Goal: Information Seeking & Learning: Learn about a topic

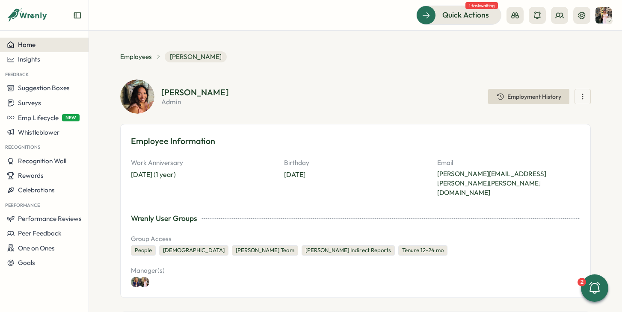
scroll to position [430, 0]
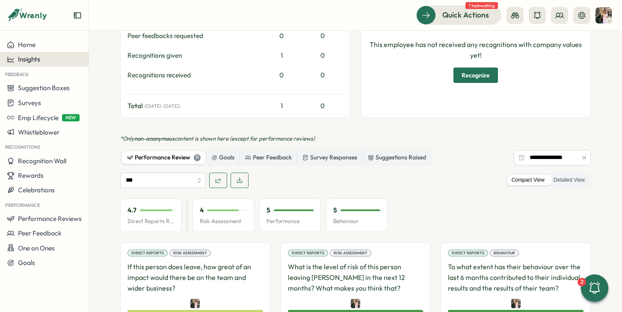
click at [46, 61] on div "Insights" at bounding box center [44, 60] width 75 height 8
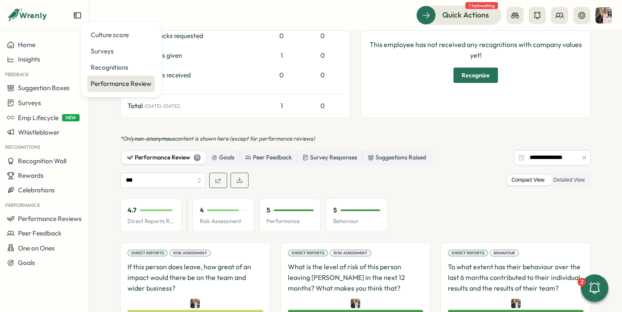
click at [109, 86] on div "Performance Review" at bounding box center [121, 83] width 61 height 9
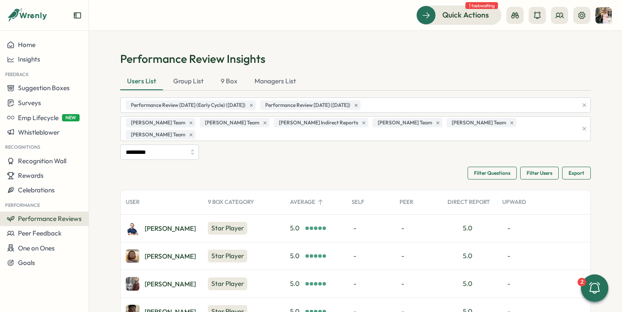
click at [603, 17] on img at bounding box center [603, 15] width 16 height 16
click at [573, 53] on div "My Activity" at bounding box center [589, 57] width 42 height 9
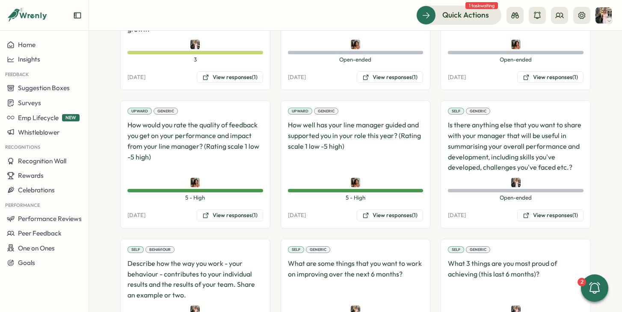
scroll to position [1029, 0]
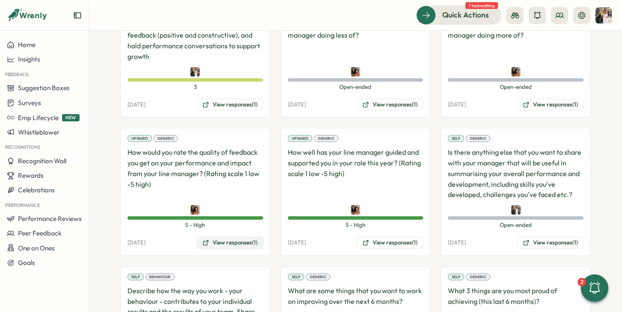
click at [208, 246] on button "View responses (1)" at bounding box center [230, 243] width 66 height 12
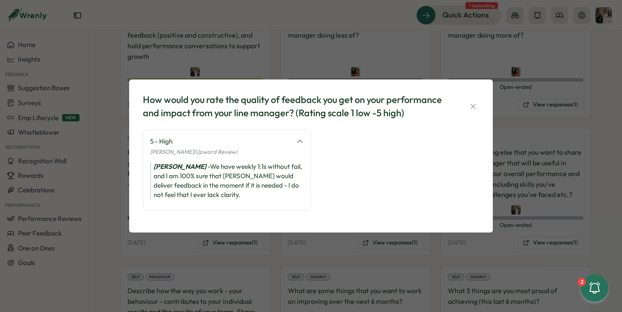
click at [310, 250] on div "How would you rate the quality of feedback you get on your performance and impa…" at bounding box center [311, 156] width 622 height 312
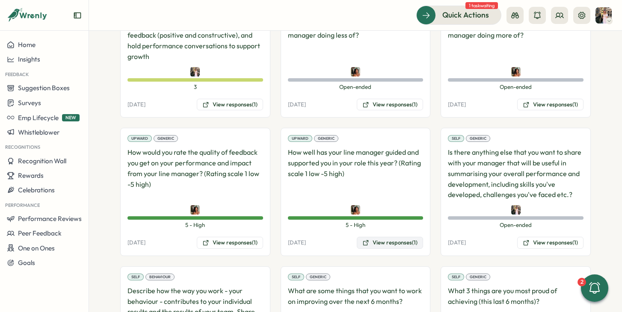
click at [382, 245] on button "View responses (1)" at bounding box center [390, 243] width 66 height 12
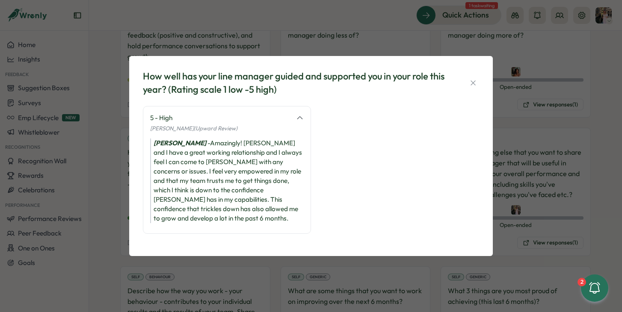
click at [553, 142] on div "How well has your line manager guided and supported you in your role this year?…" at bounding box center [311, 156] width 622 height 312
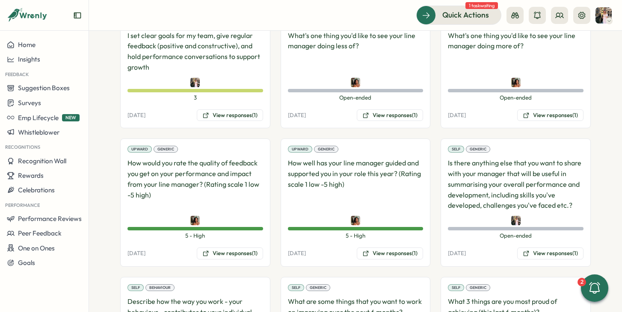
scroll to position [1017, 0]
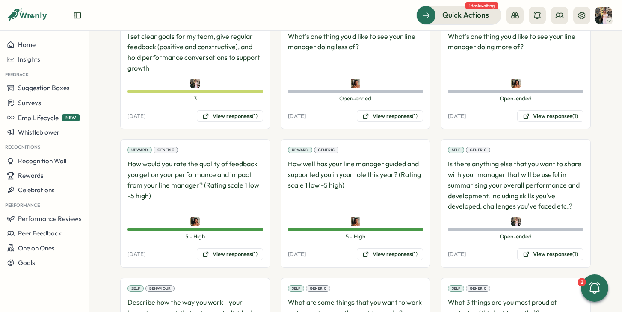
click at [399, 125] on div "Upward Generic What's one thing you'd like to see your line manager doing less …" at bounding box center [356, 71] width 150 height 118
click at [399, 114] on button "View responses (1)" at bounding box center [390, 116] width 66 height 12
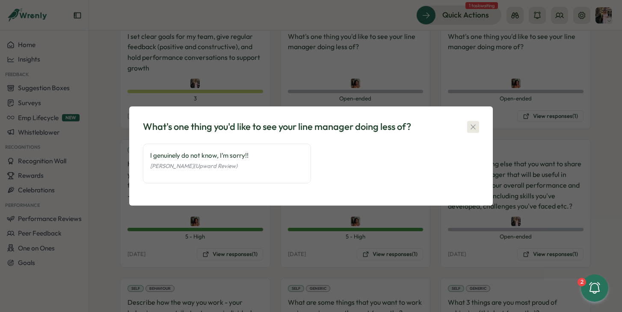
click at [470, 129] on icon "button" at bounding box center [473, 127] width 9 height 9
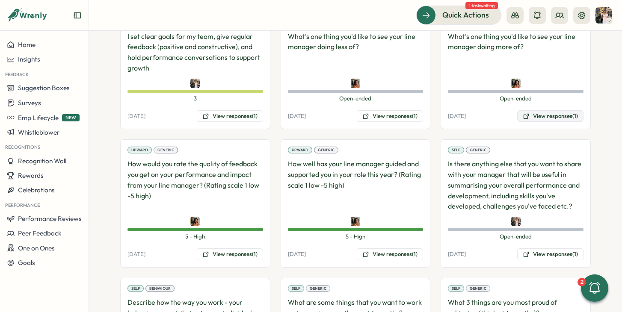
click at [541, 115] on button "View responses (1)" at bounding box center [550, 116] width 66 height 12
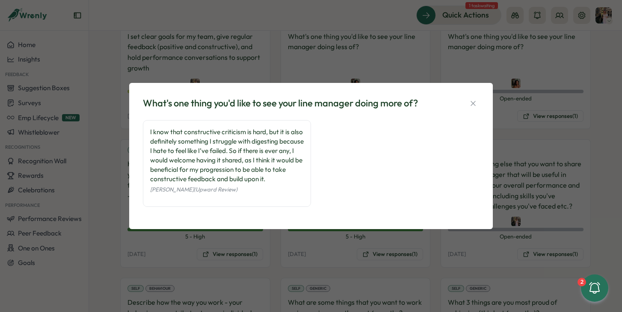
click at [475, 112] on div "What's one thing you'd like to see your line manager doing more of? I know that…" at bounding box center [310, 156] width 343 height 126
click at [473, 104] on icon "button" at bounding box center [472, 103] width 5 height 5
